Goal: Transaction & Acquisition: Purchase product/service

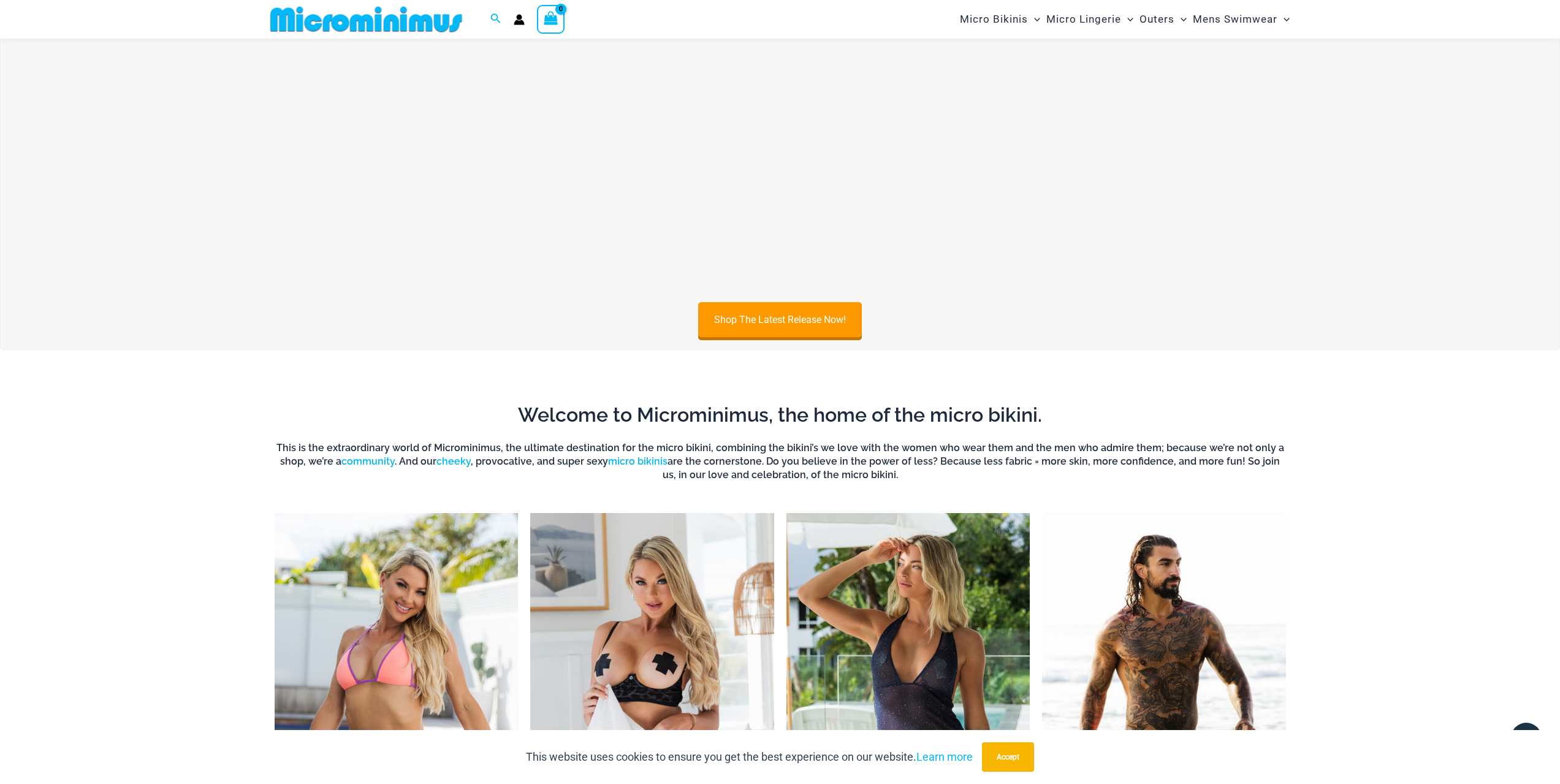
scroll to position [970, 0]
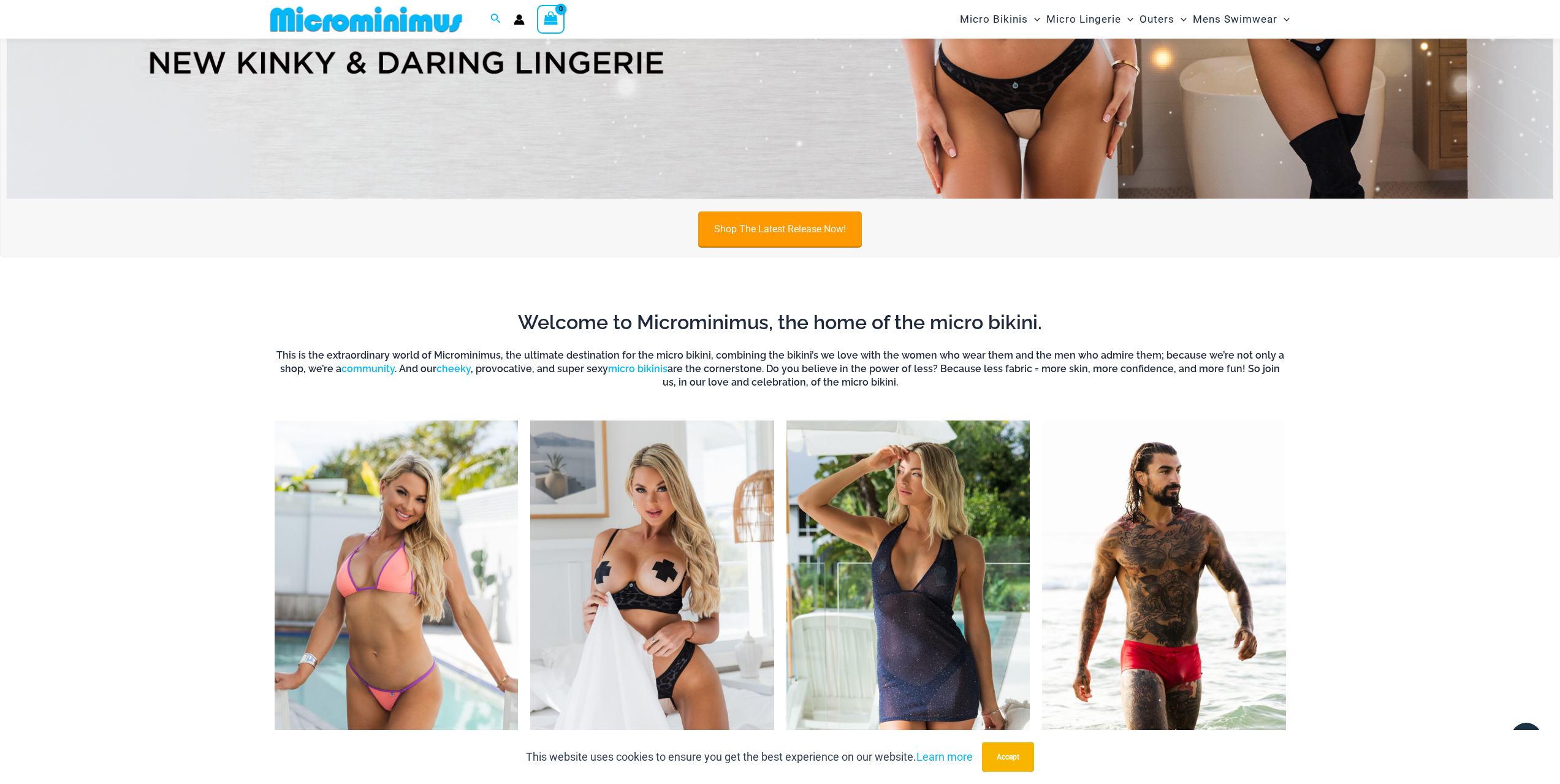
click at [791, 228] on link "Shop The Latest Release Now!" at bounding box center [780, 229] width 164 height 35
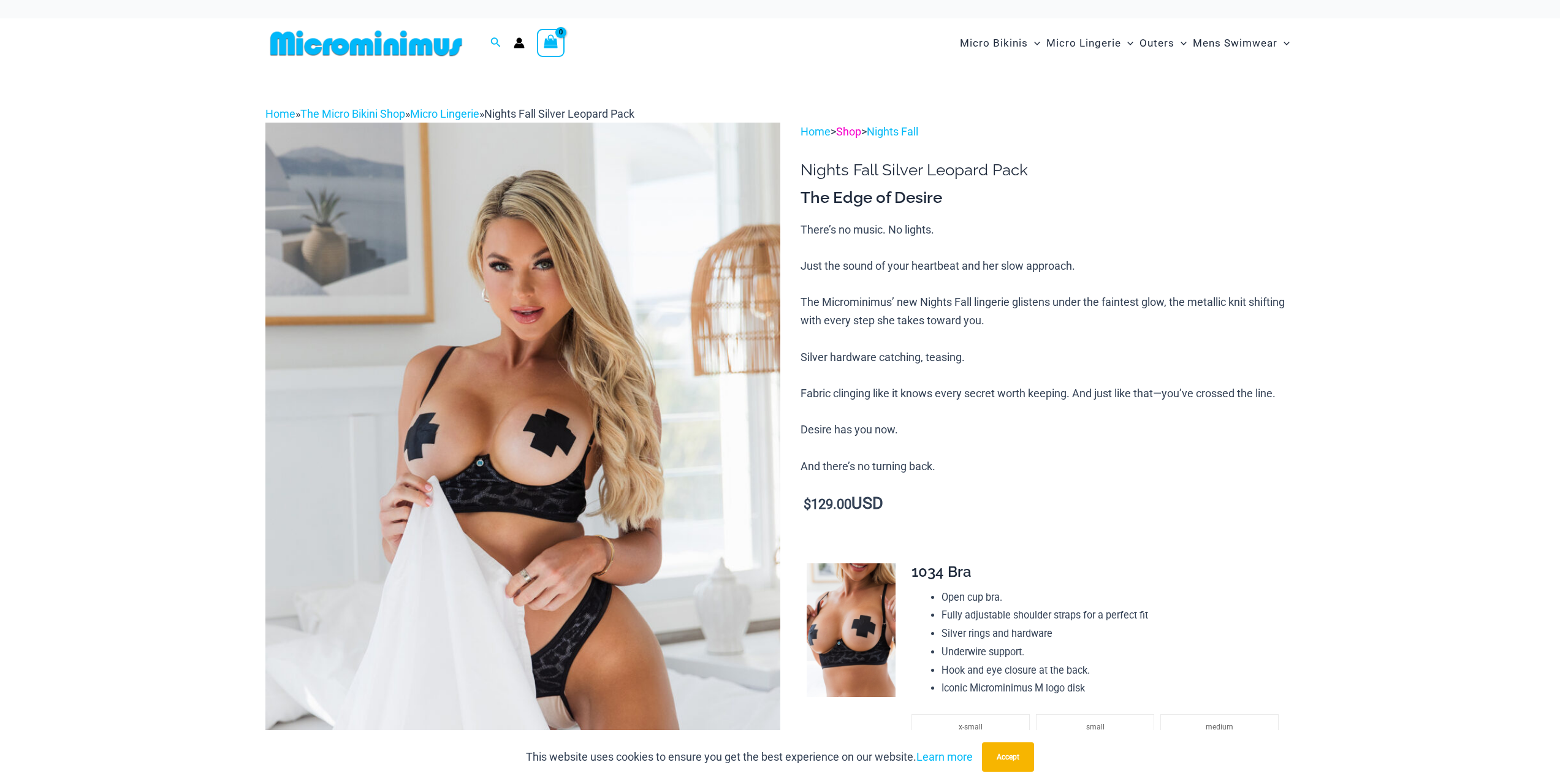
click at [854, 136] on link "Shop" at bounding box center [848, 132] width 25 height 13
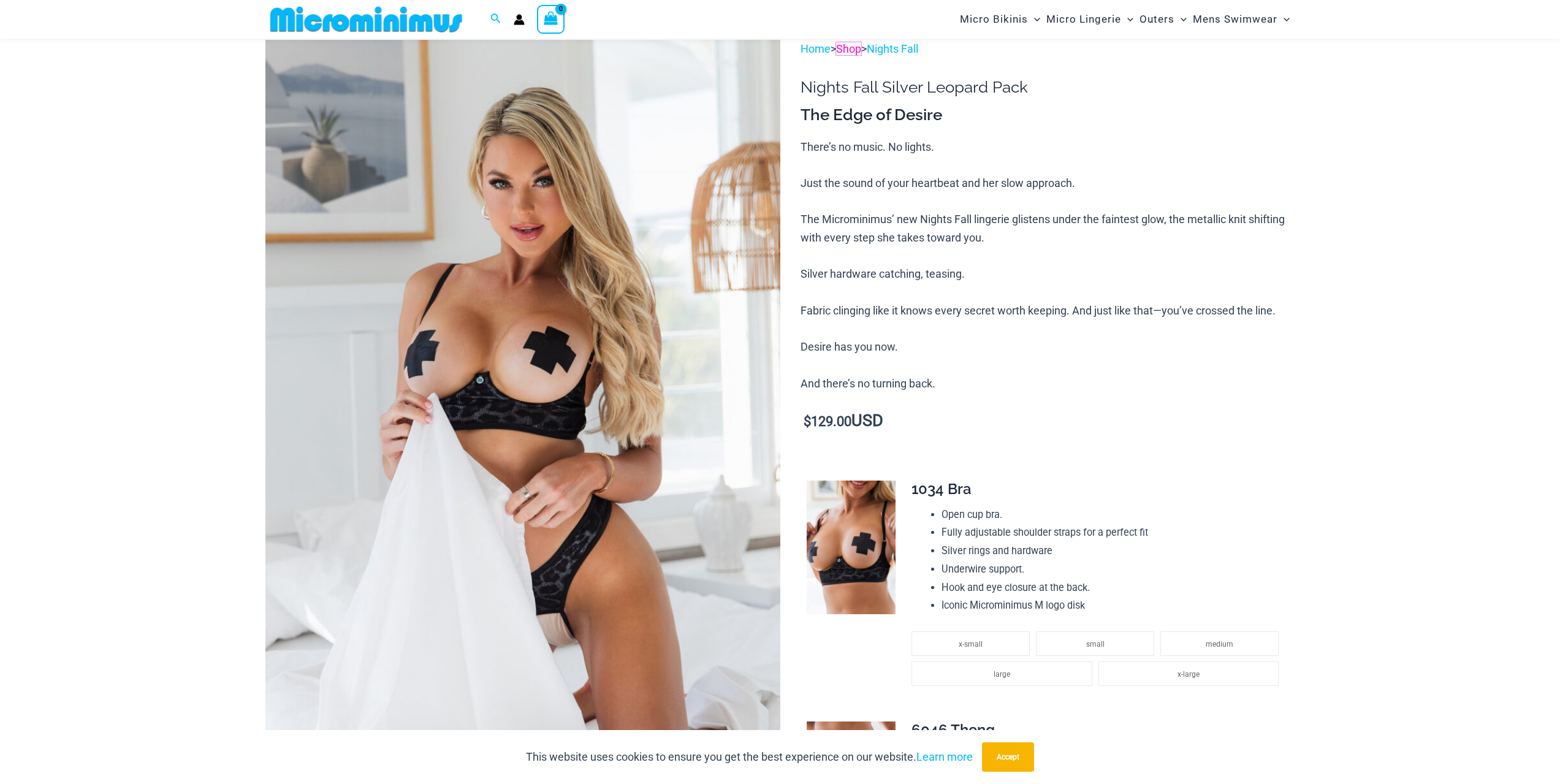
scroll to position [145, 0]
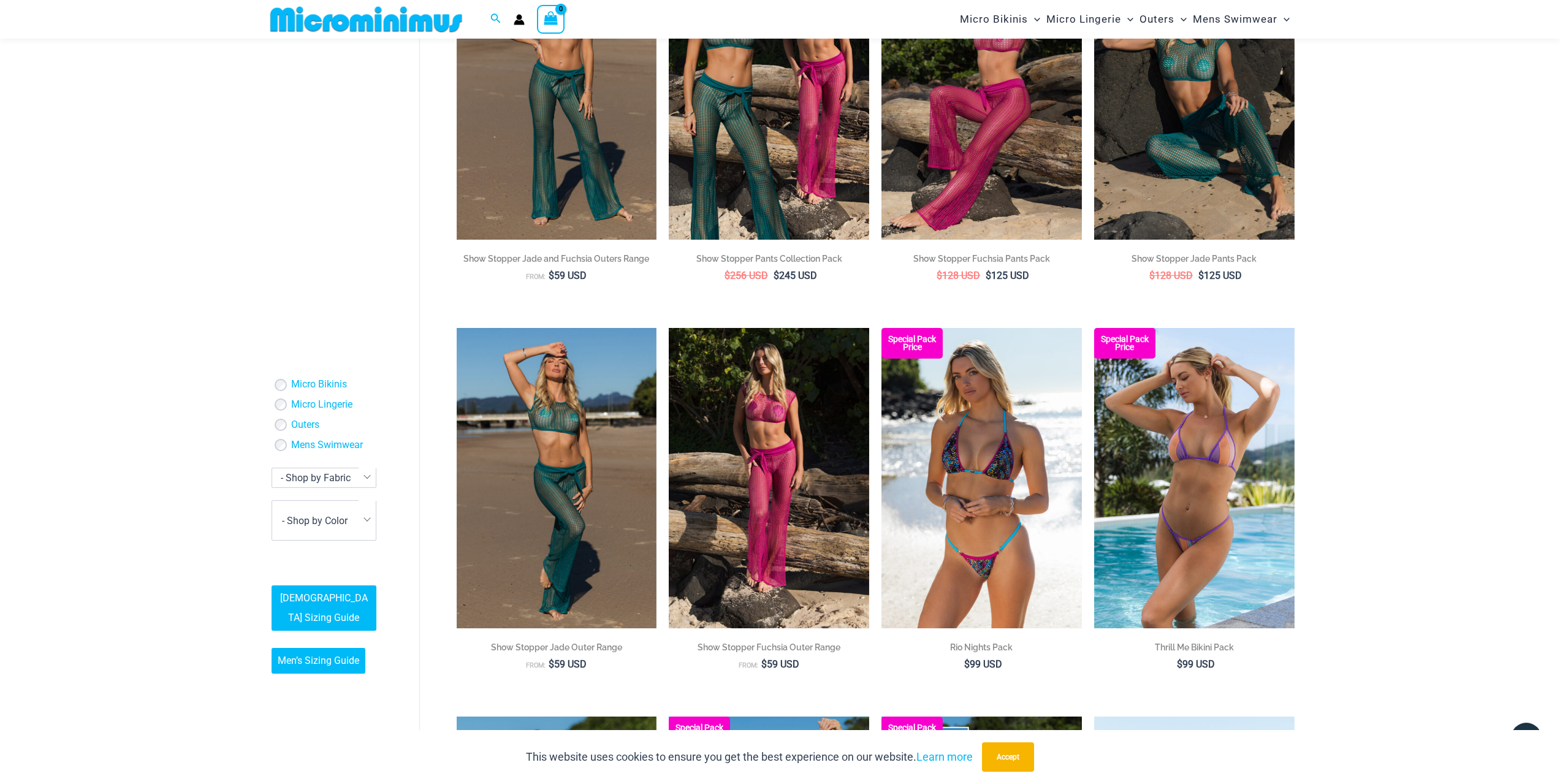
scroll to position [1032, 0]
